Goal: Navigation & Orientation: Find specific page/section

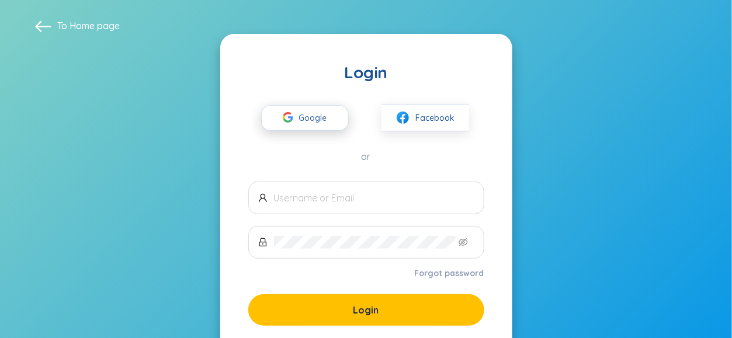
click at [308, 124] on span "Google" at bounding box center [316, 118] width 34 height 25
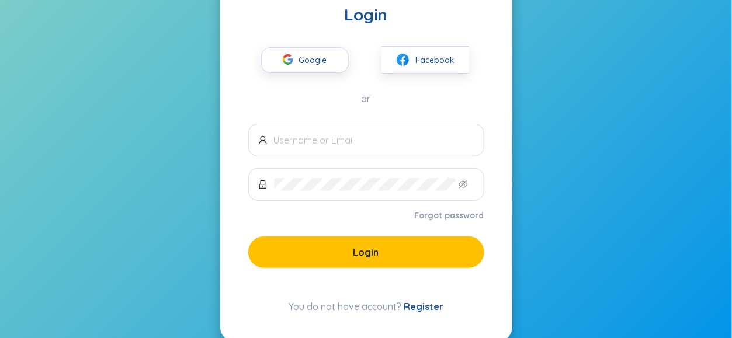
scroll to position [58, 0]
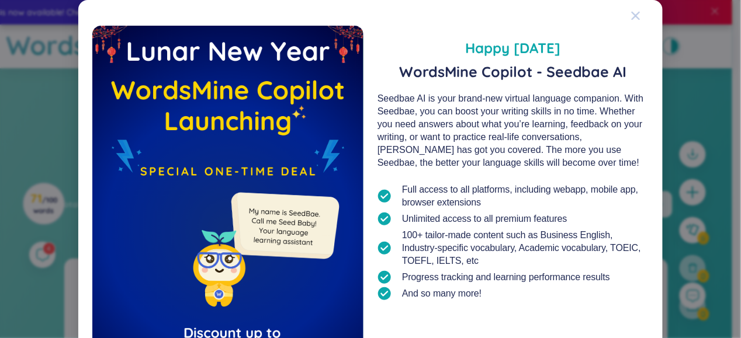
click at [631, 19] on icon "Close" at bounding box center [635, 15] width 9 height 9
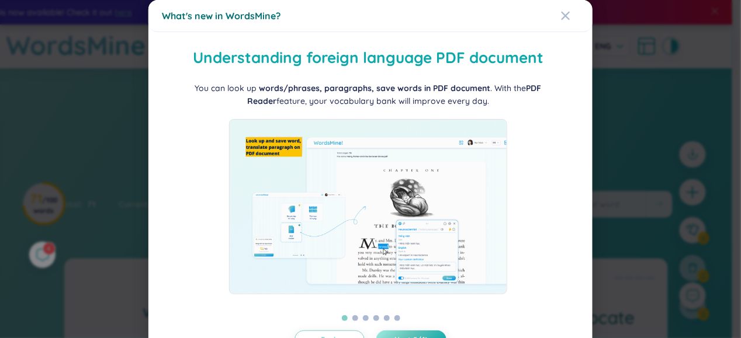
click at [553, 20] on div "What's new in WordsMine?" at bounding box center [370, 15] width 416 height 13
click at [561, 16] on icon "Close" at bounding box center [565, 15] width 9 height 9
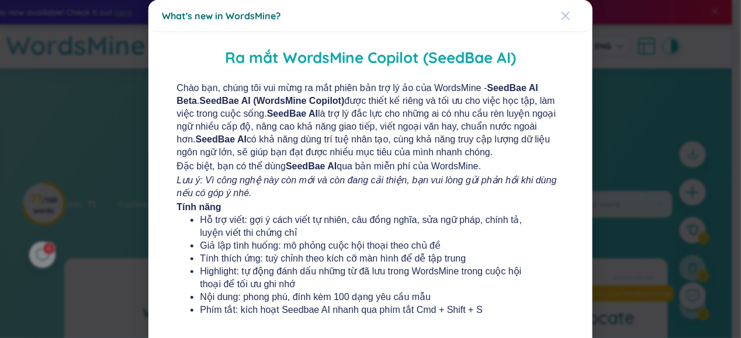
click at [561, 17] on icon "Close" at bounding box center [565, 15] width 9 height 9
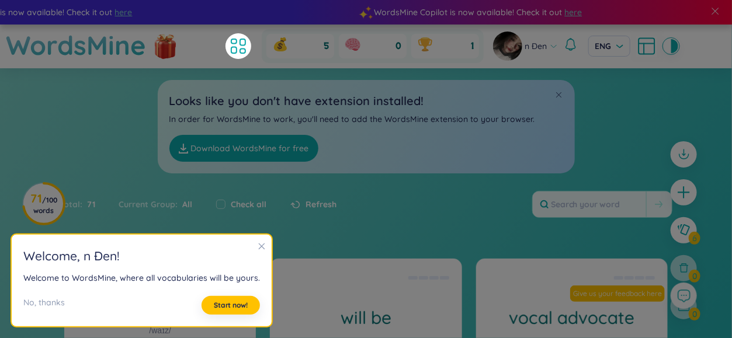
click at [251, 244] on section "Welcome , n Đen ! Welcome to WordsMine, where all vocabularies will be yours. N…" at bounding box center [142, 281] width 260 height 92
click at [258, 242] on icon "close" at bounding box center [262, 246] width 8 height 8
